Goal: Task Accomplishment & Management: Use online tool/utility

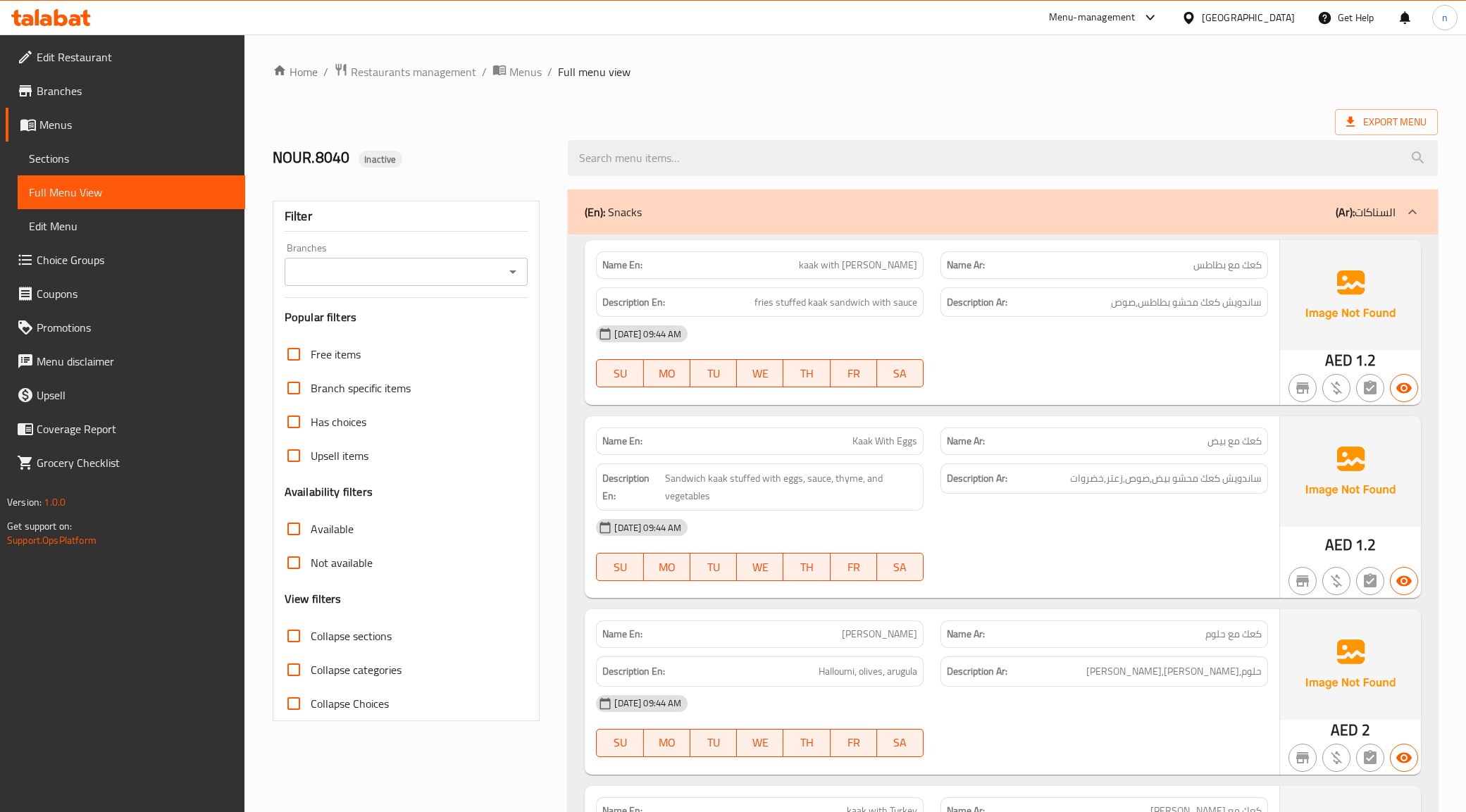
scroll to position [6609, 0]
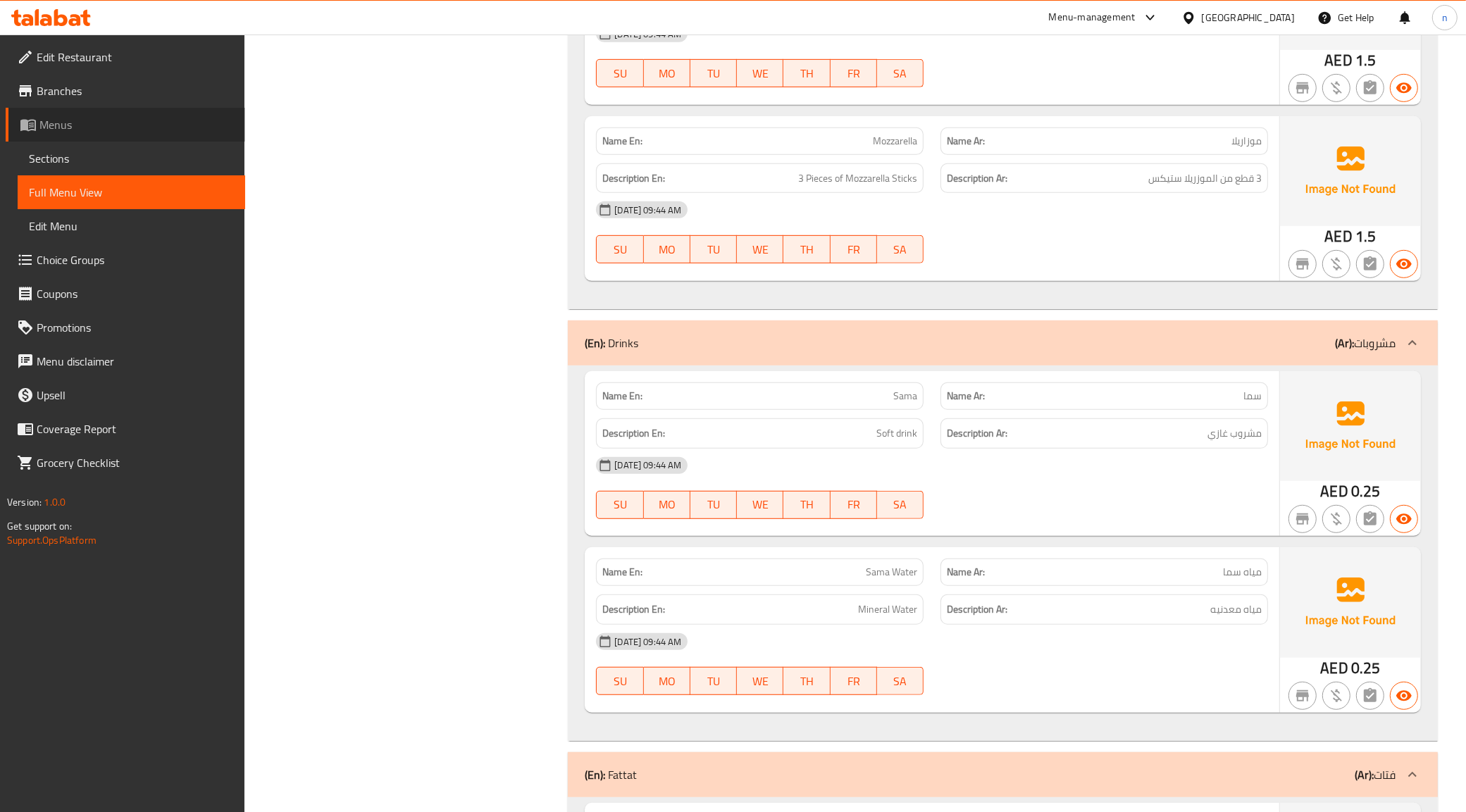
click at [112, 124] on span "Menus" at bounding box center [137, 125] width 195 height 17
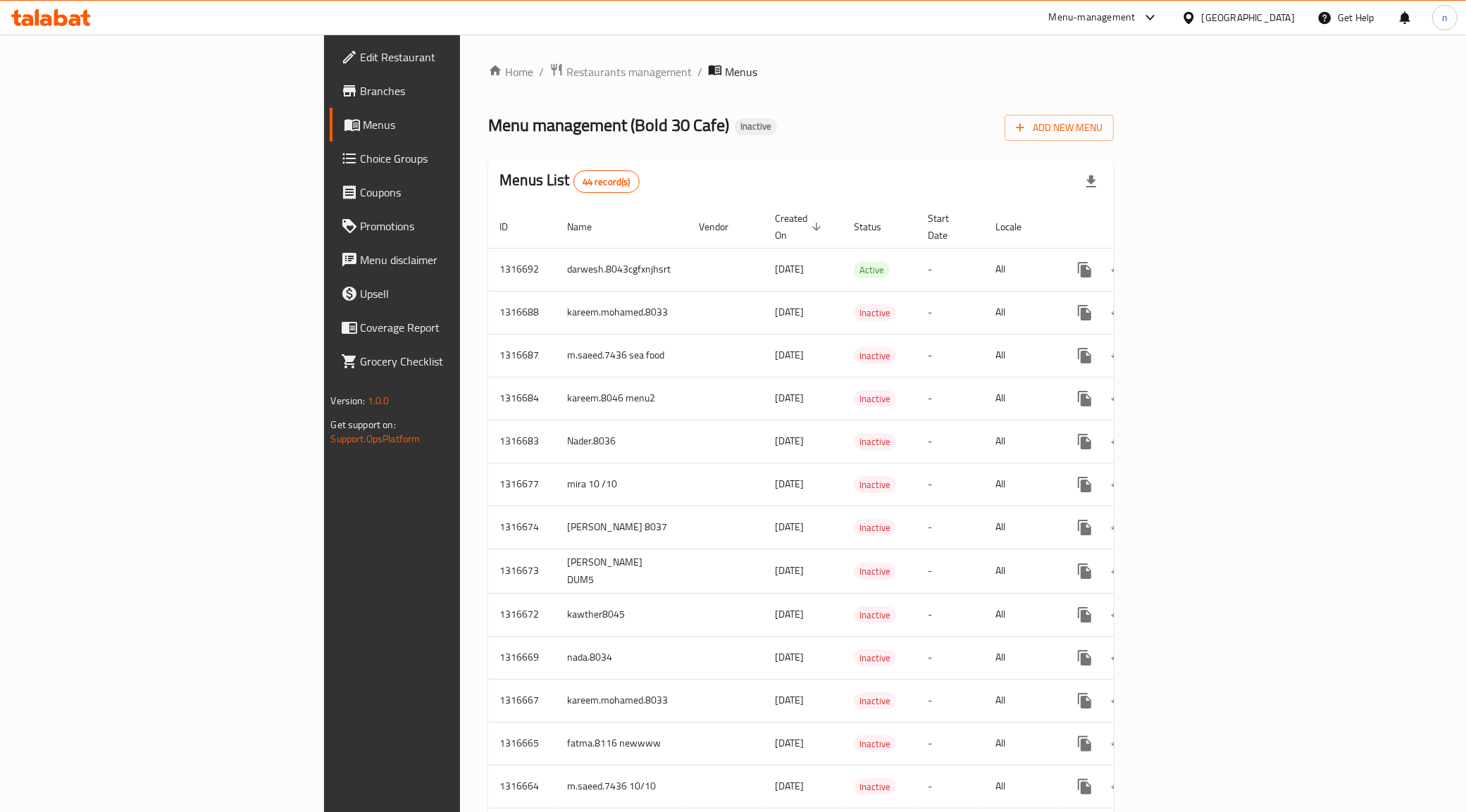
click at [1113, 139] on button "Add New Menu" at bounding box center [1059, 128] width 109 height 26
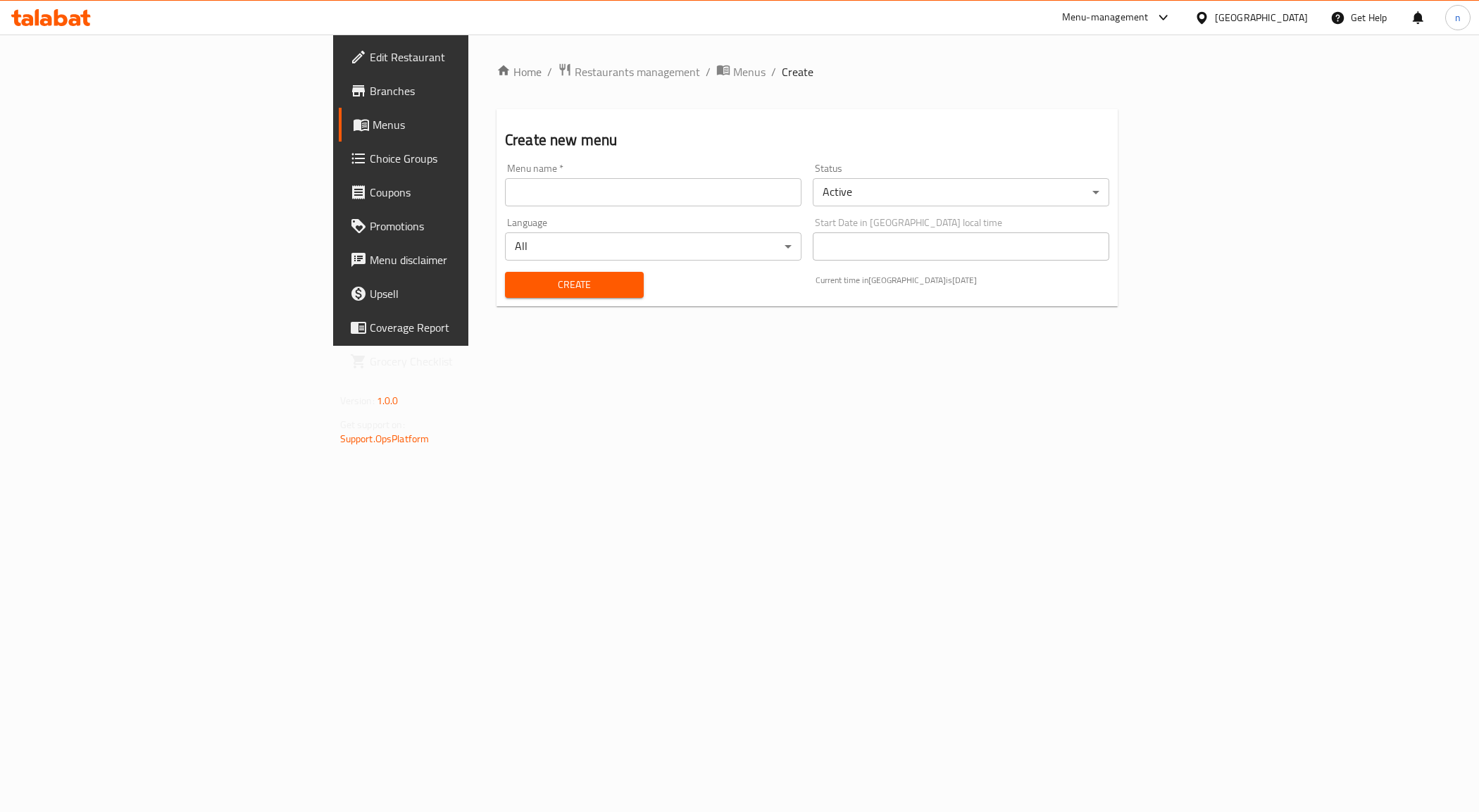
click at [505, 199] on input "text" at bounding box center [653, 192] width 297 height 28
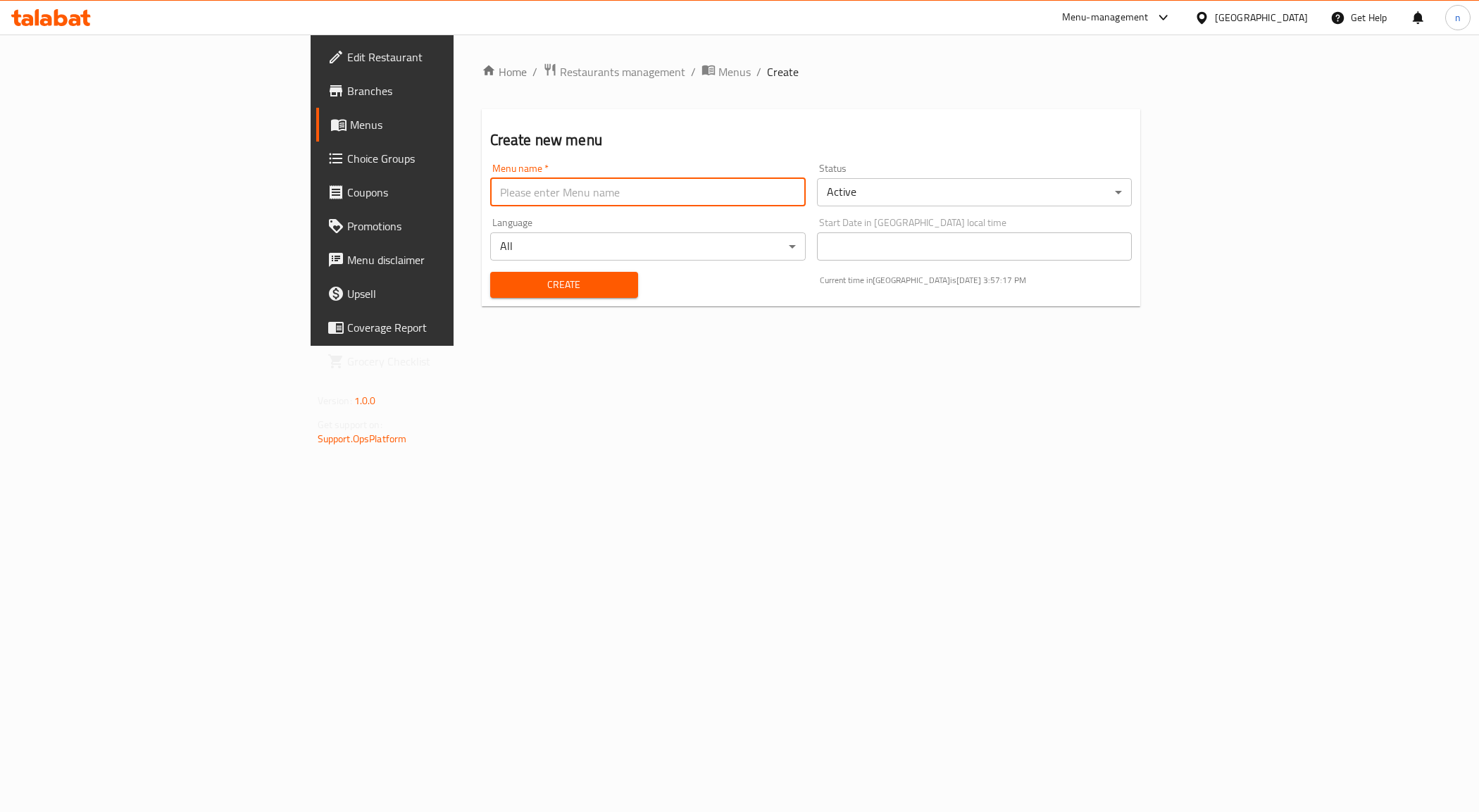
type input "NOUR.8040"
click at [501, 282] on span "Create" at bounding box center [563, 284] width 125 height 18
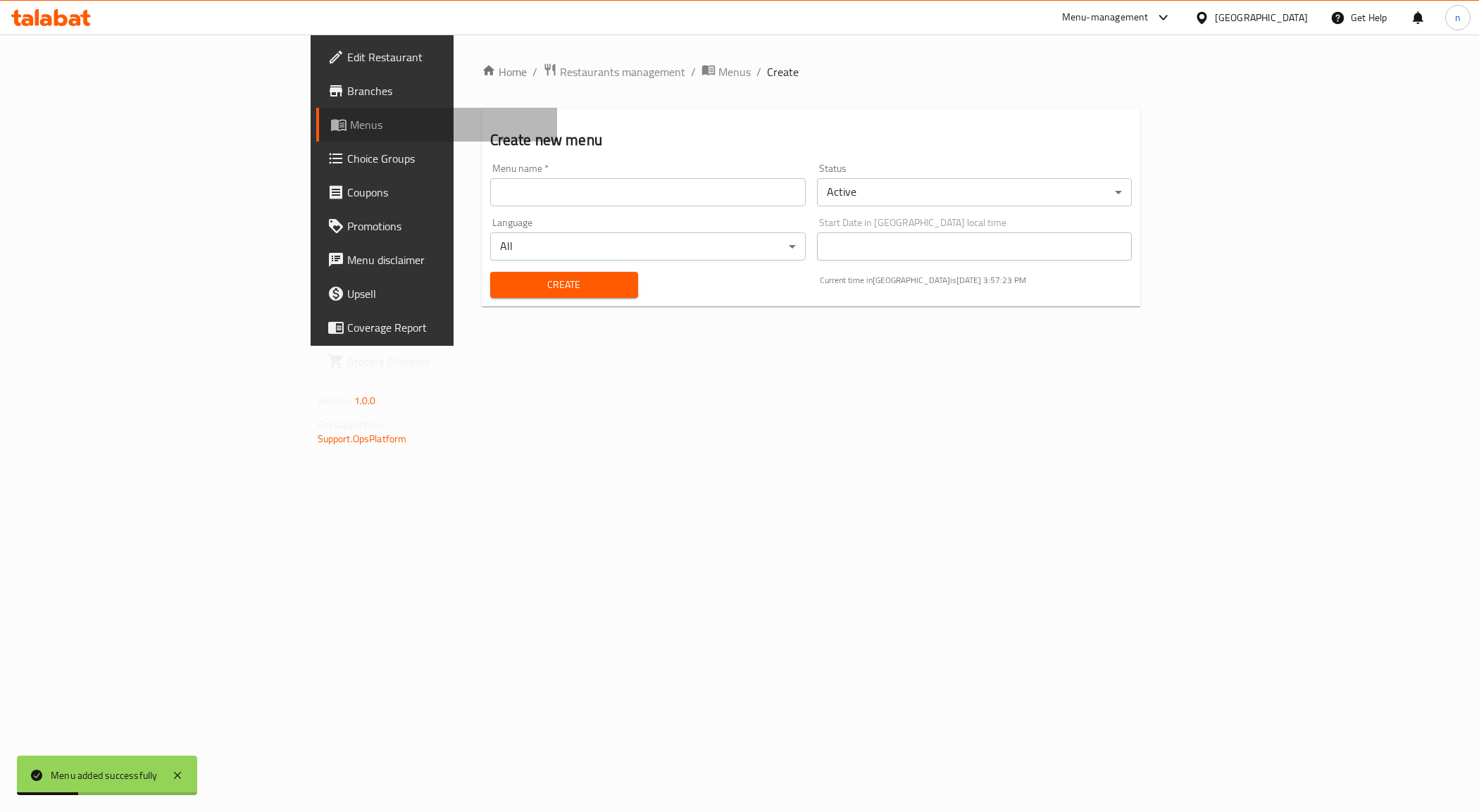
click at [316, 136] on link "Menus" at bounding box center [437, 124] width 242 height 34
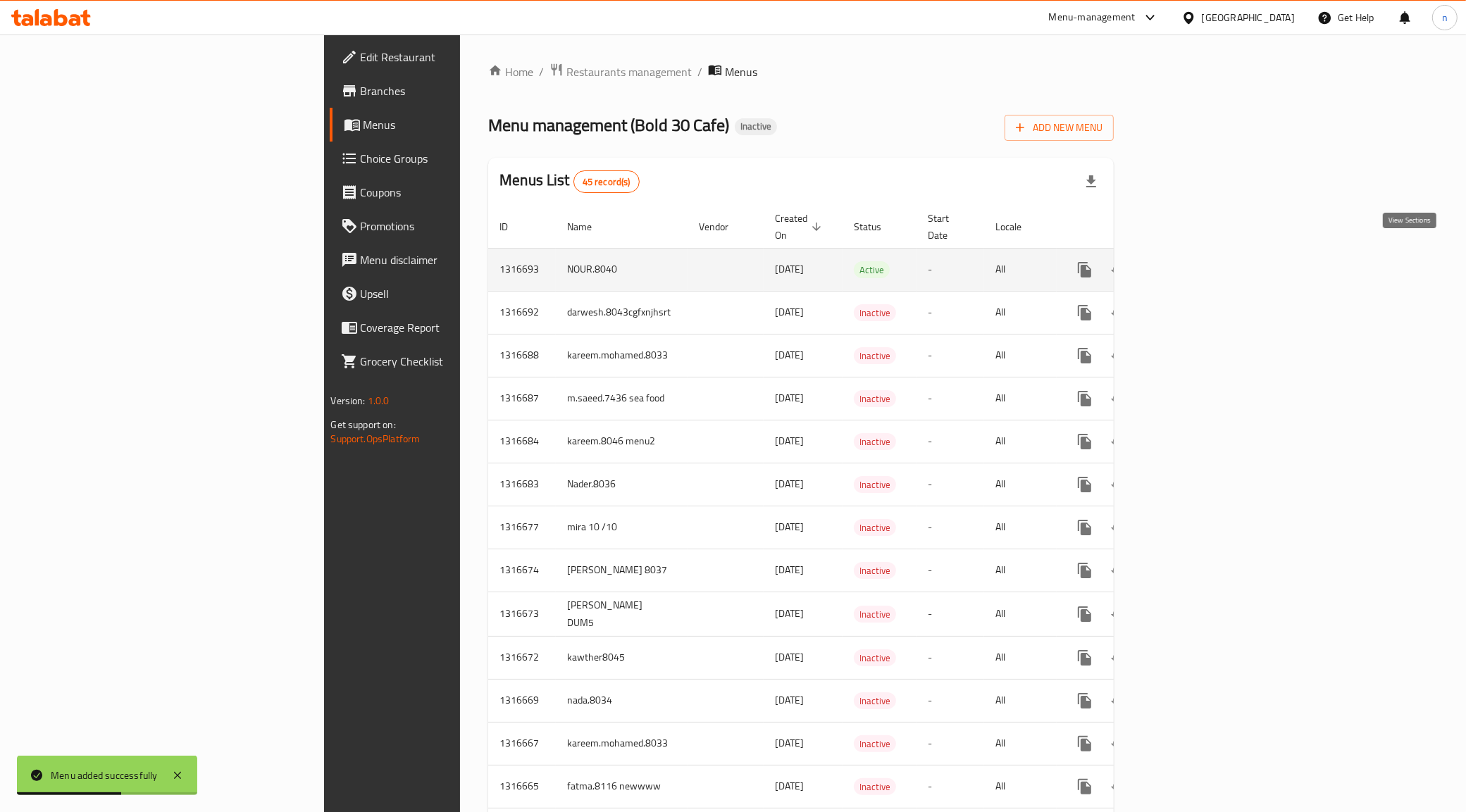
click at [1193, 263] on icon "enhanced table" at bounding box center [1186, 269] width 13 height 13
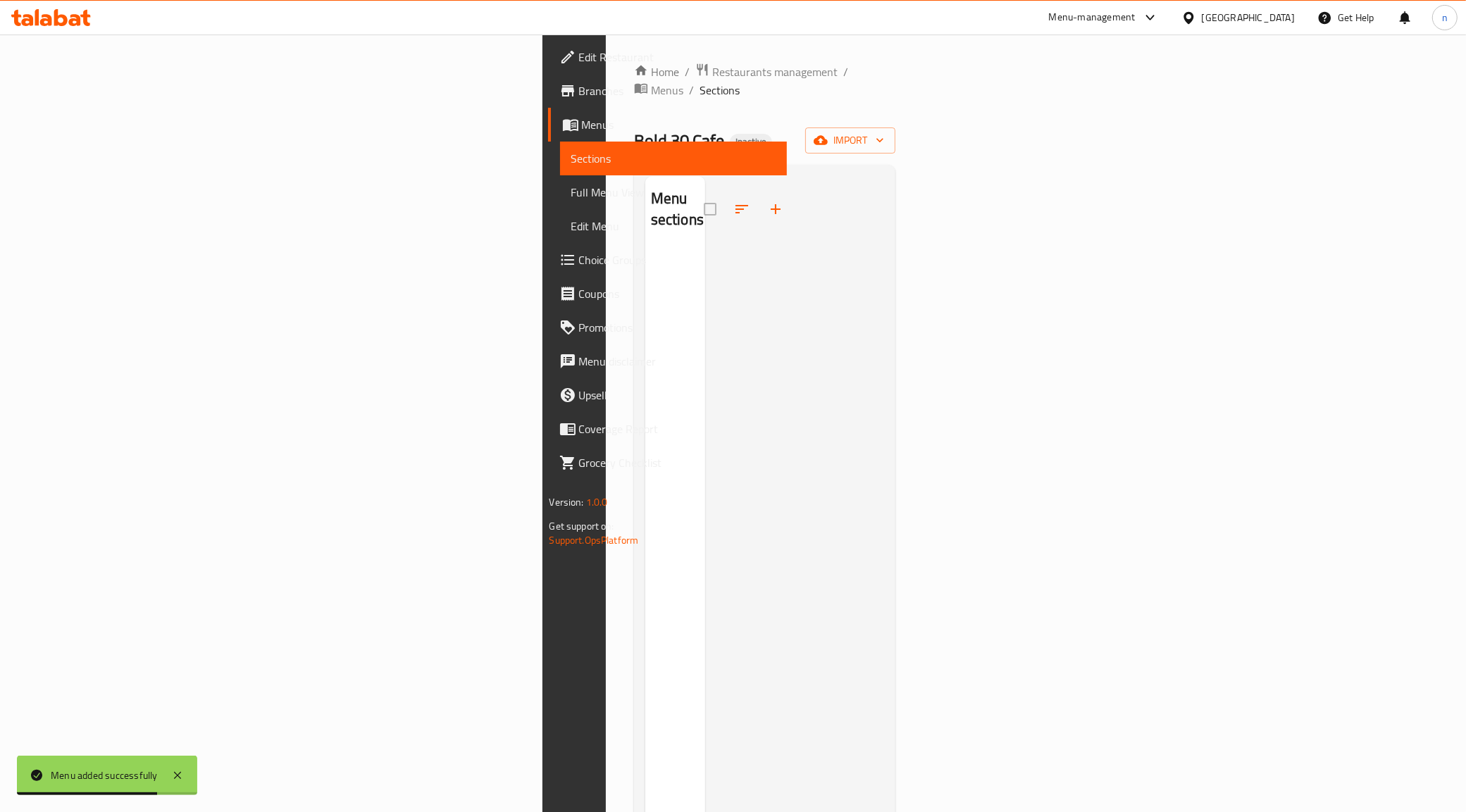
click at [896, 137] on div "Home / Restaurants management / Menus / Sections Bold 30 Cafe Inactive import M…" at bounding box center [765, 531] width 262 height 936
click at [884, 132] on span "import" at bounding box center [850, 140] width 68 height 18
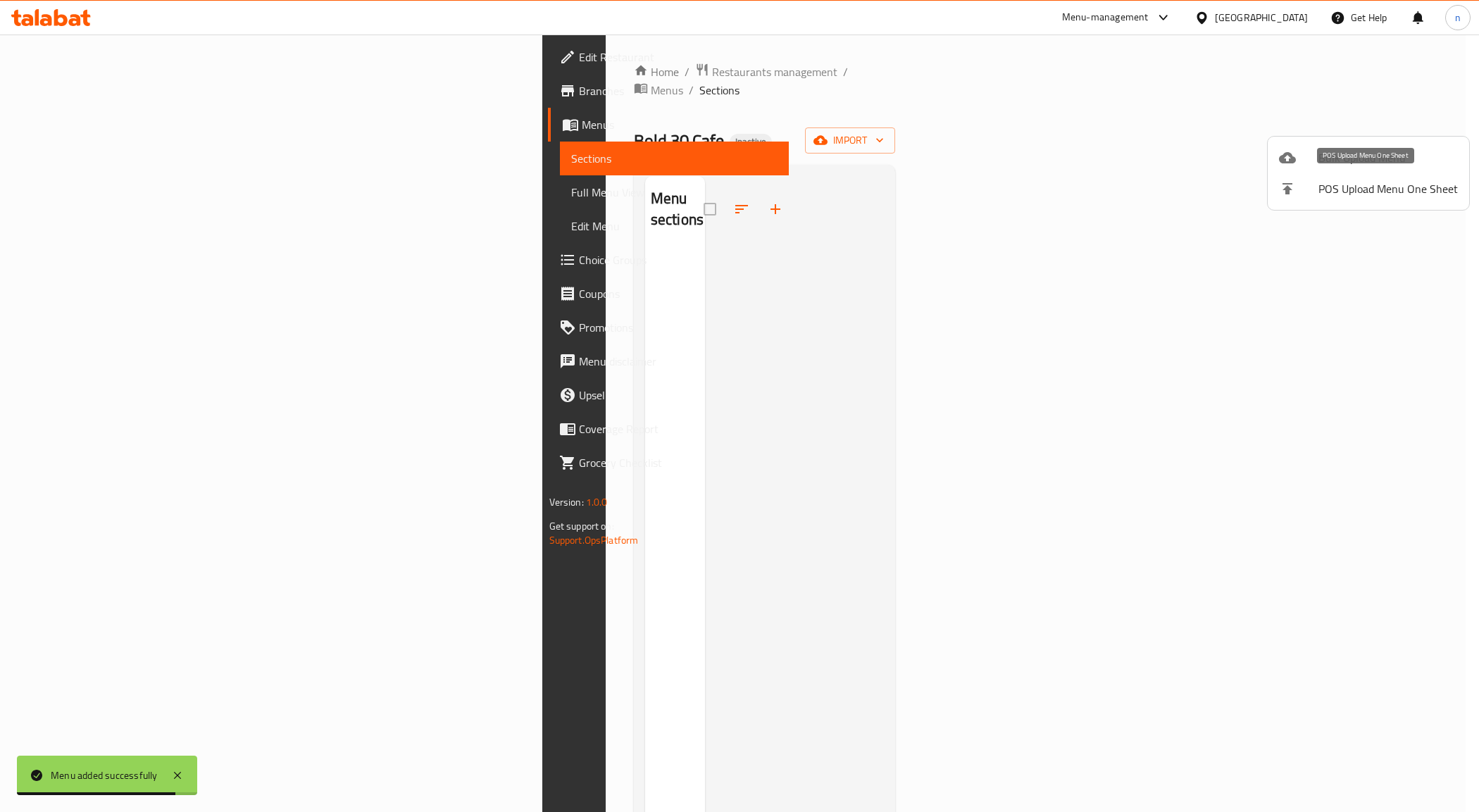
click at [1280, 167] on li "Bulk Upload Menu" at bounding box center [1368, 157] width 202 height 31
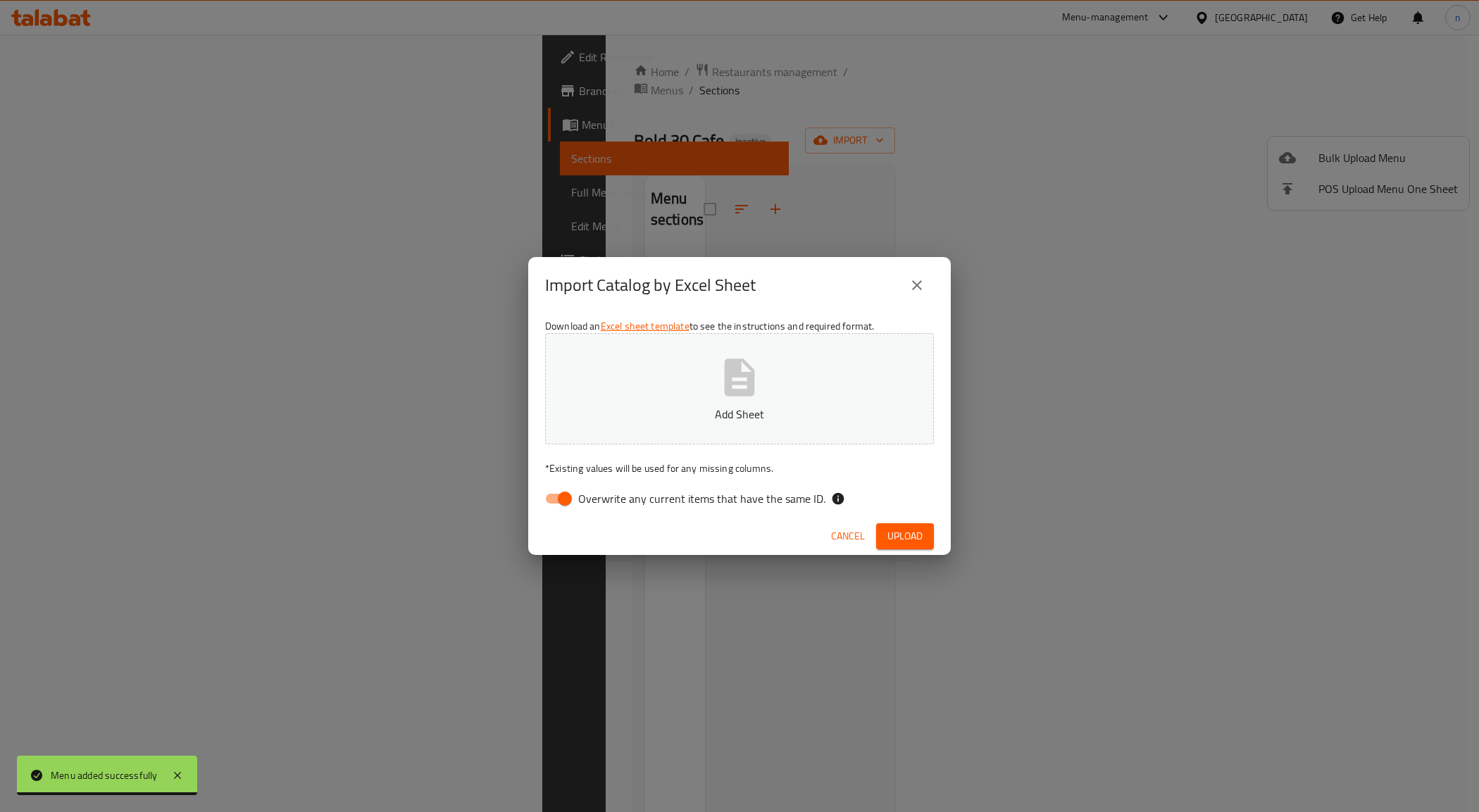
drag, startPoint x: 572, startPoint y: 505, endPoint x: 565, endPoint y: 495, distance: 12.2
click at [571, 504] on input "Overwrite any current items that have the same ID." at bounding box center [565, 498] width 80 height 26
checkbox input "false"
click at [884, 525] on button "Upload" at bounding box center [904, 536] width 58 height 26
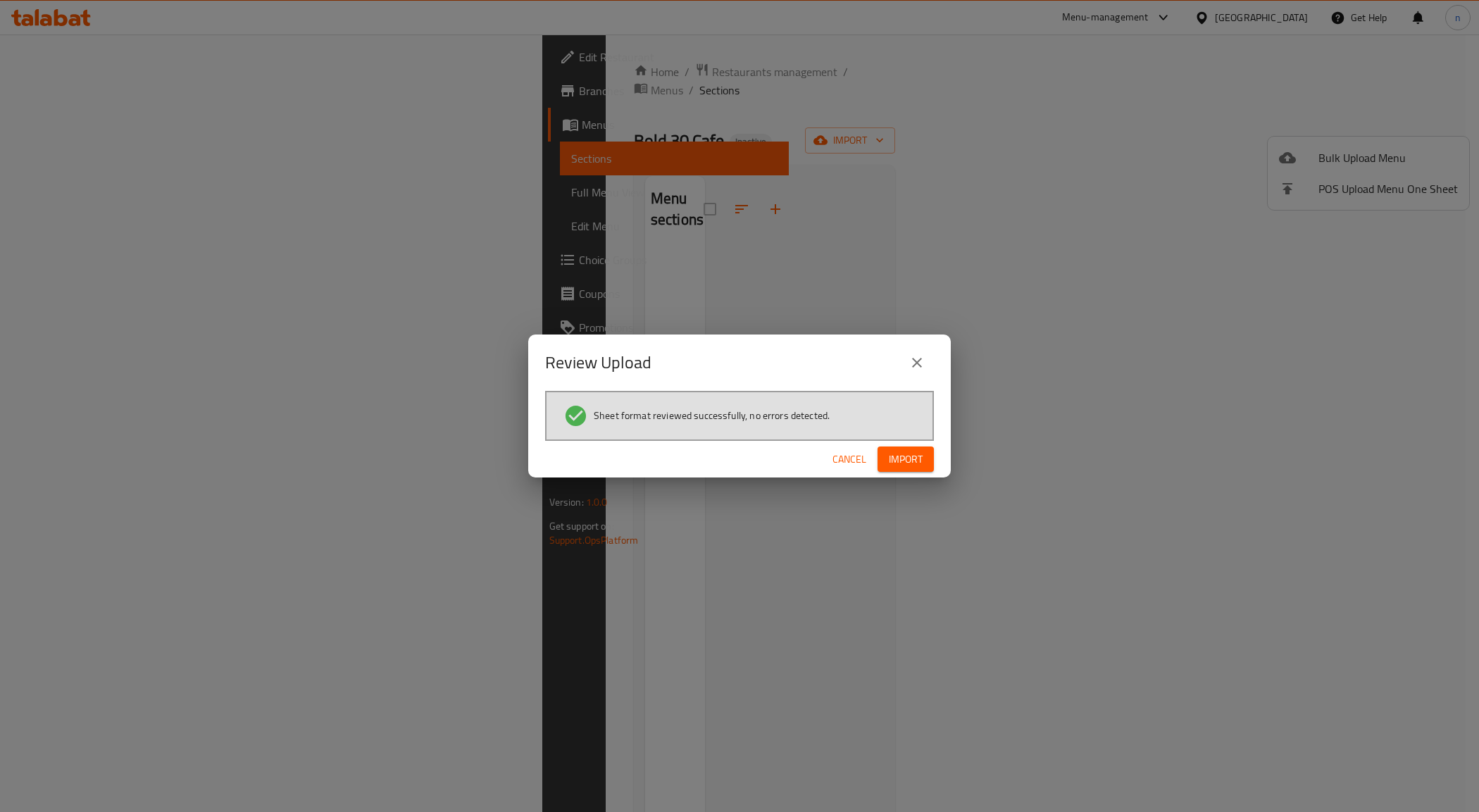
click at [909, 457] on span "Import" at bounding box center [905, 459] width 34 height 18
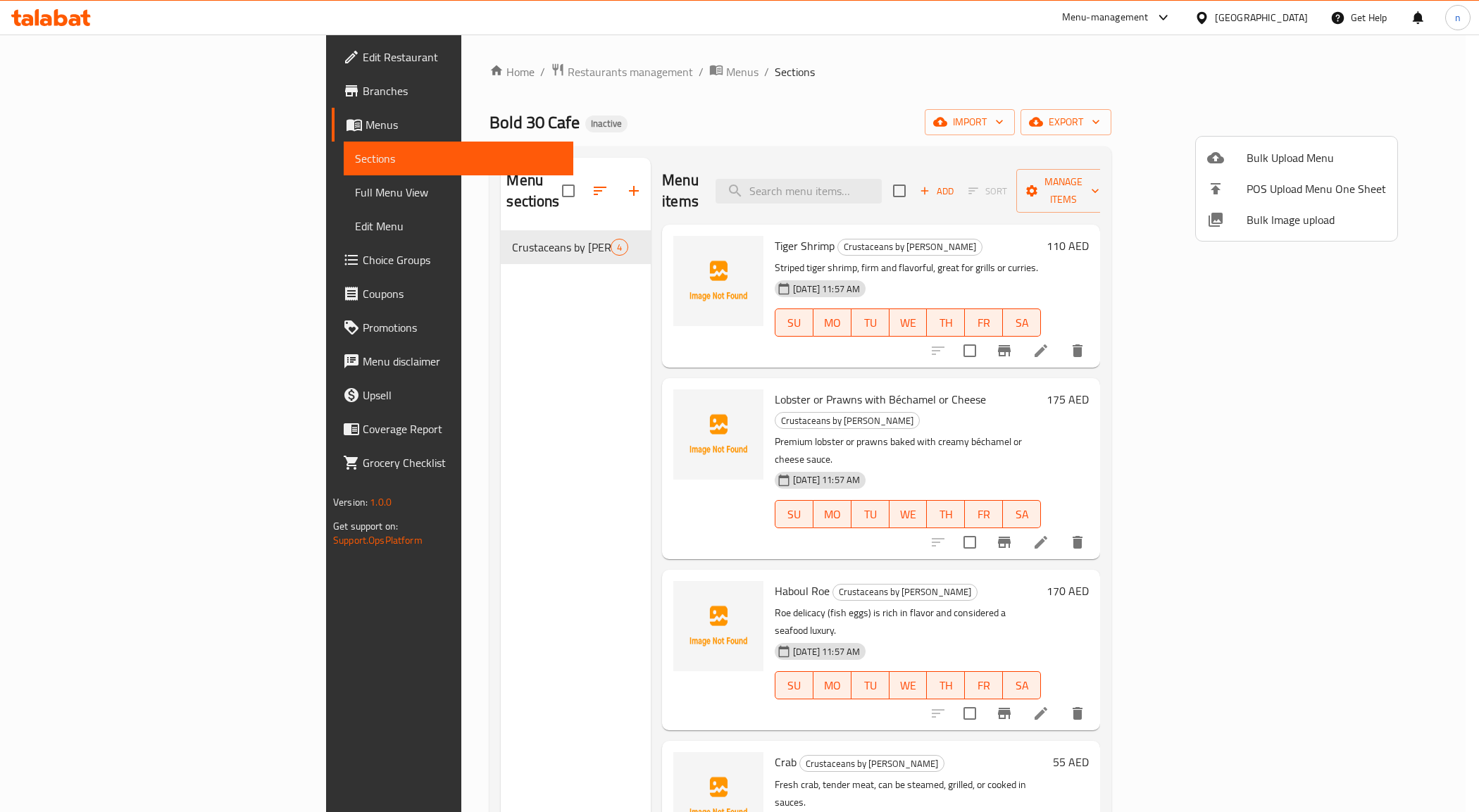
click at [741, 215] on div at bounding box center [739, 406] width 1479 height 812
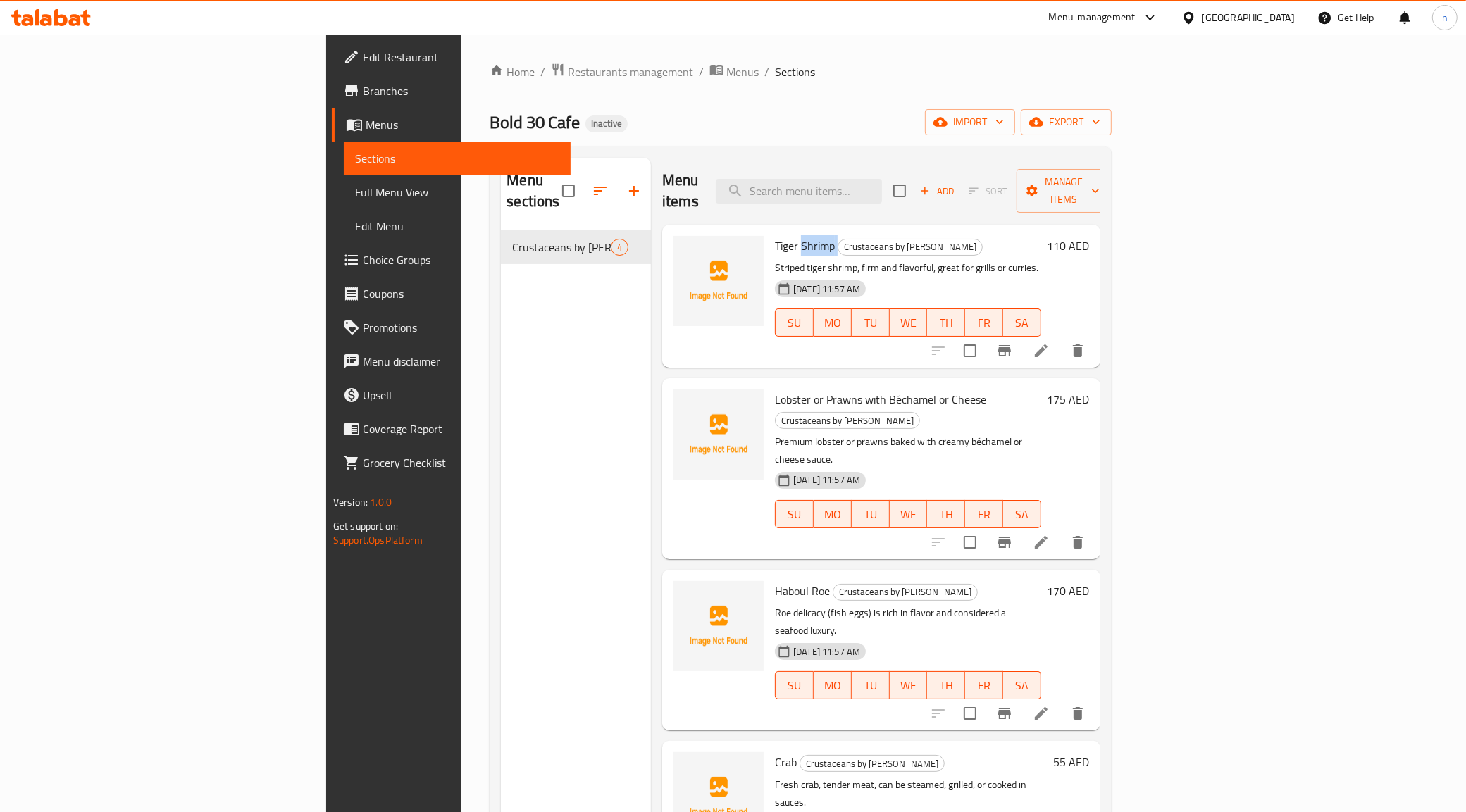
click at [775, 235] on span "Tiger Shrimp" at bounding box center [805, 246] width 60 height 21
copy h6 "Tiger Shrimp"
click at [1083, 345] on icon "delete" at bounding box center [1078, 351] width 10 height 13
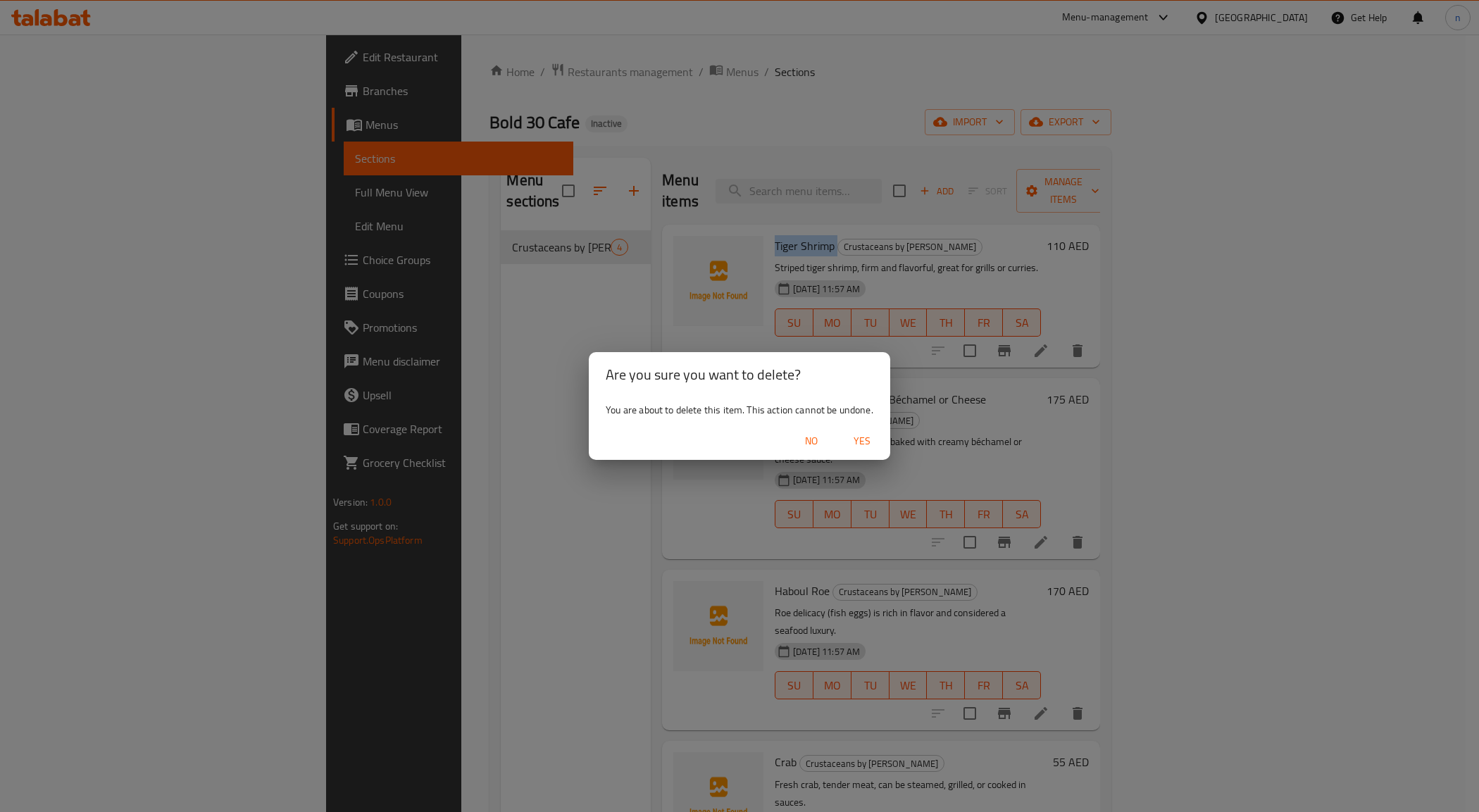
click at [869, 435] on span "Yes" at bounding box center [861, 441] width 34 height 18
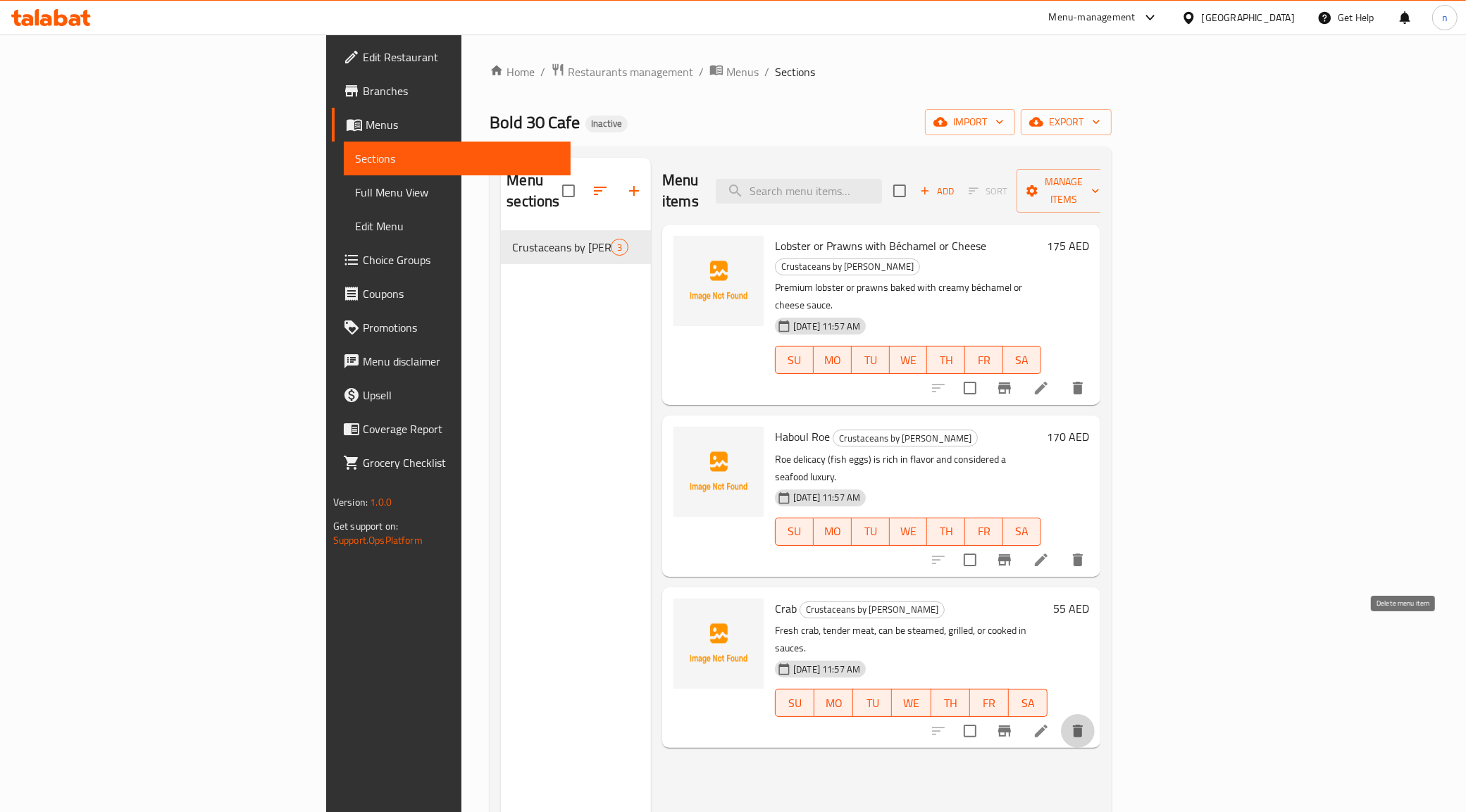
click at [1086, 723] on icon "delete" at bounding box center [1078, 731] width 17 height 17
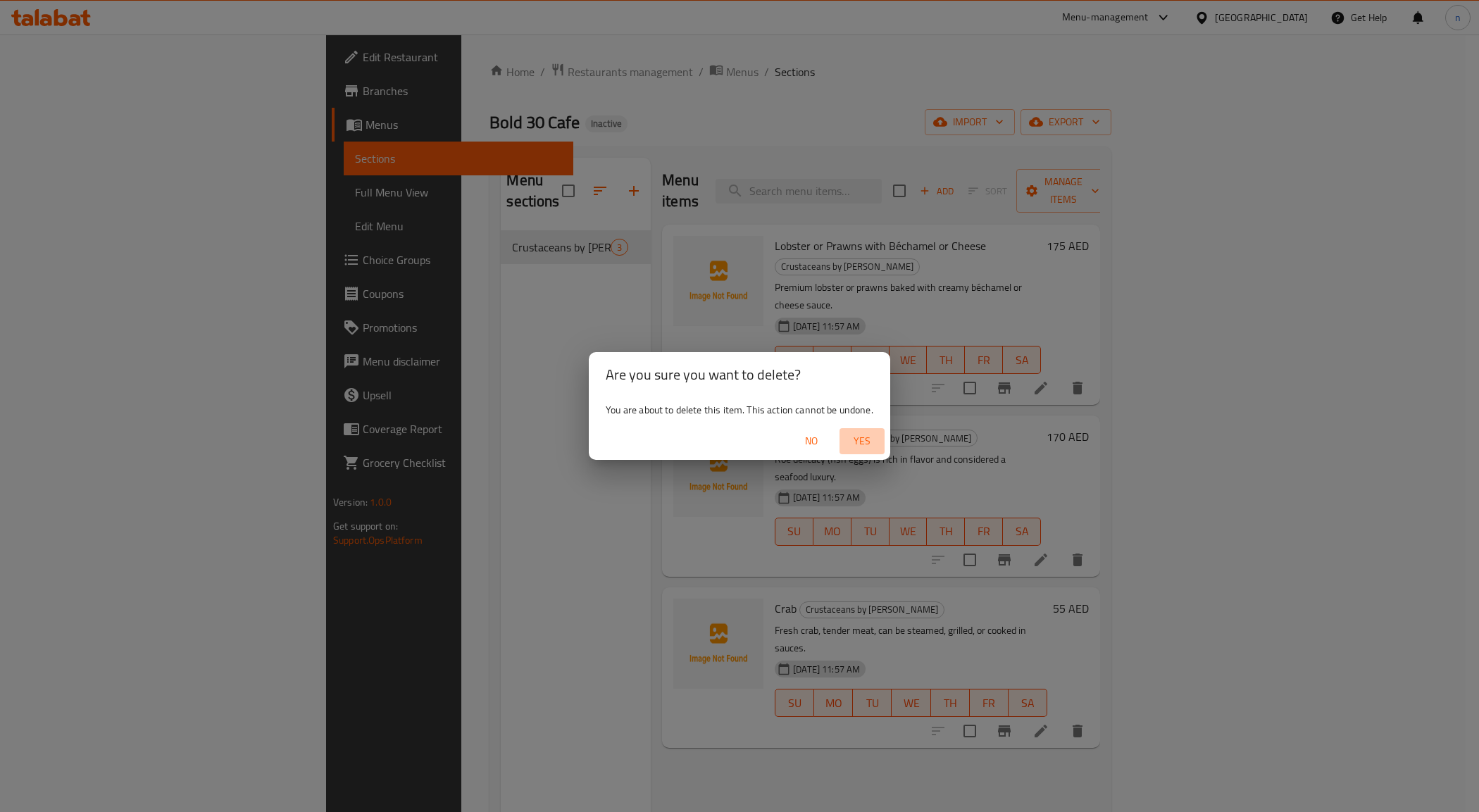
click at [853, 440] on span "Yes" at bounding box center [861, 441] width 34 height 18
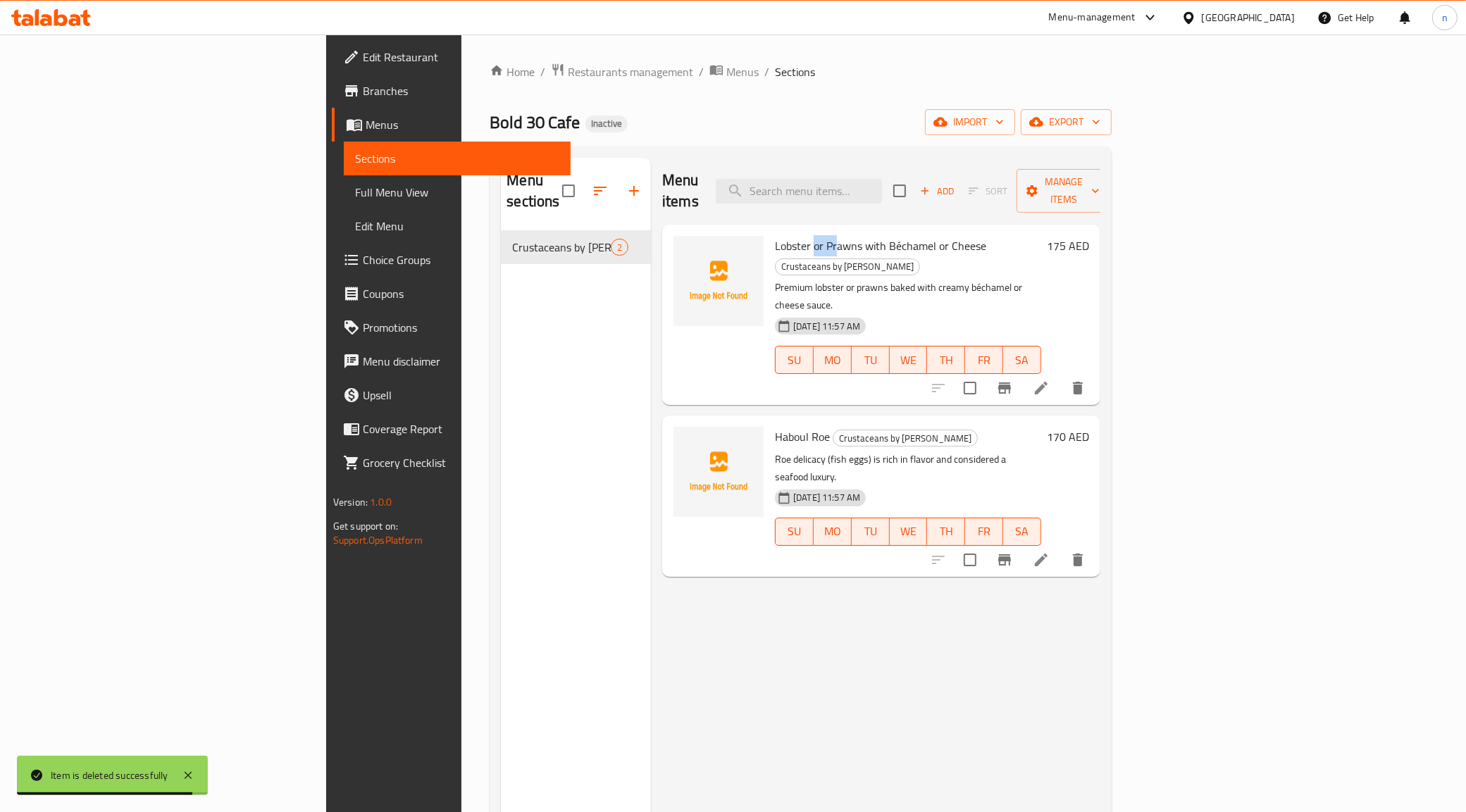
drag, startPoint x: 733, startPoint y: 229, endPoint x: 756, endPoint y: 226, distance: 23.2
click at [775, 235] on span "Lobster or Prawns with Béchamel or Cheese" at bounding box center [881, 246] width 212 height 21
click at [775, 450] on p "Roe delicacy (fish eggs) is rich in flavor and considered a seafood luxury." at bounding box center [908, 467] width 266 height 35
